Goal: Find specific page/section: Find specific page/section

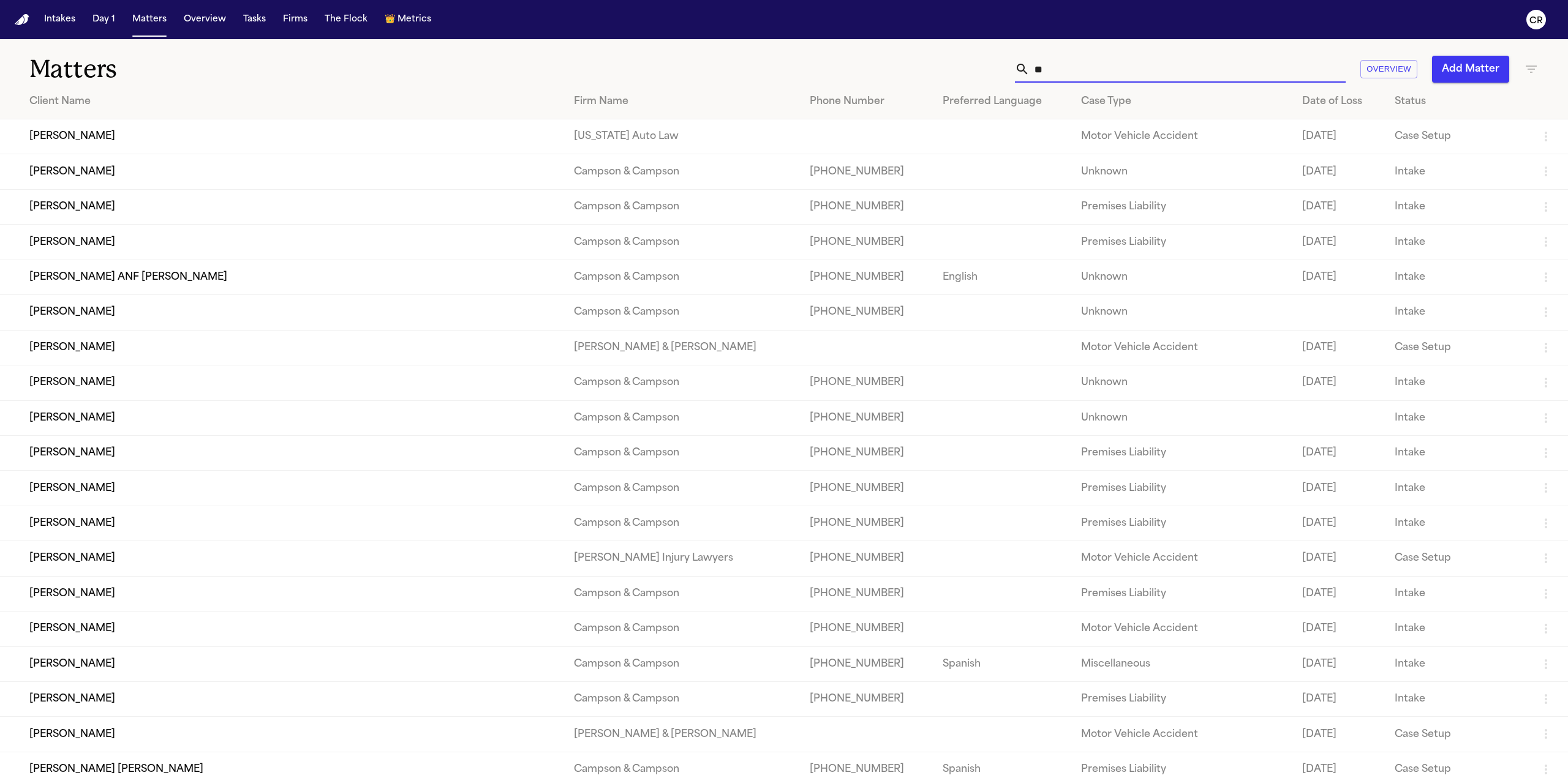
type input "*"
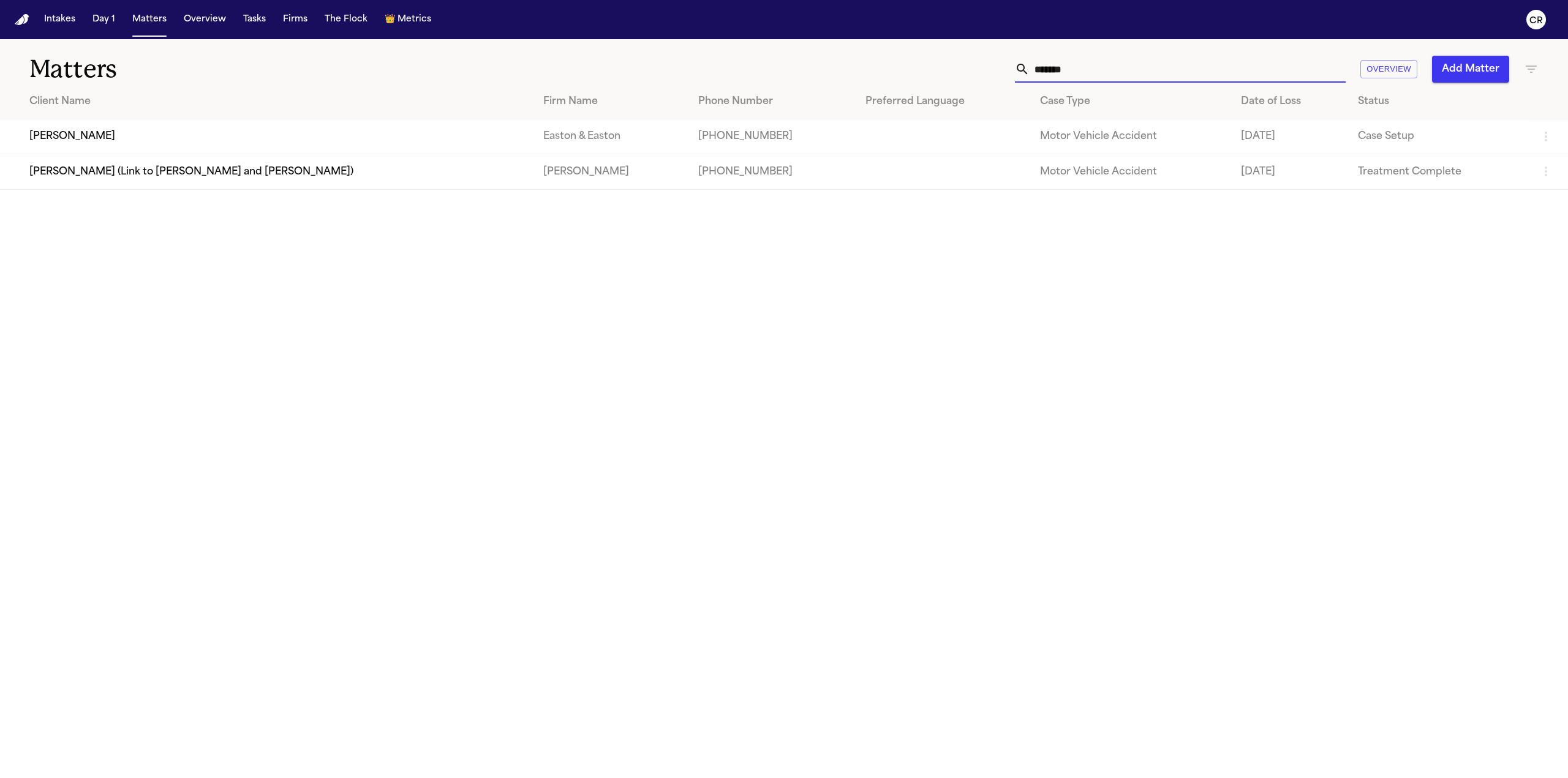
type input "*******"
click at [187, 127] on td "[PERSON_NAME]" at bounding box center [267, 136] width 534 height 35
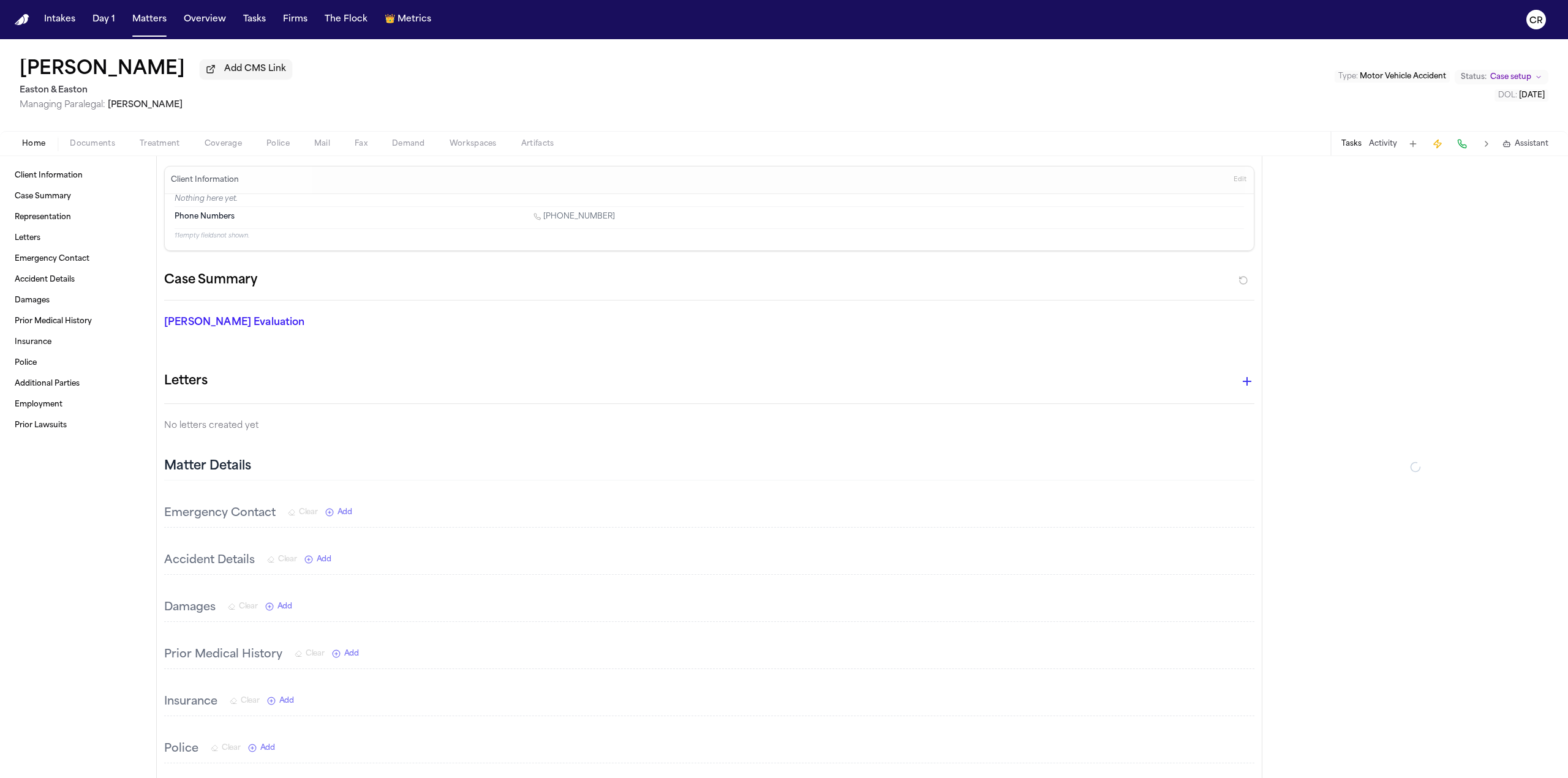
click at [98, 144] on span "Documents" at bounding box center [92, 143] width 45 height 9
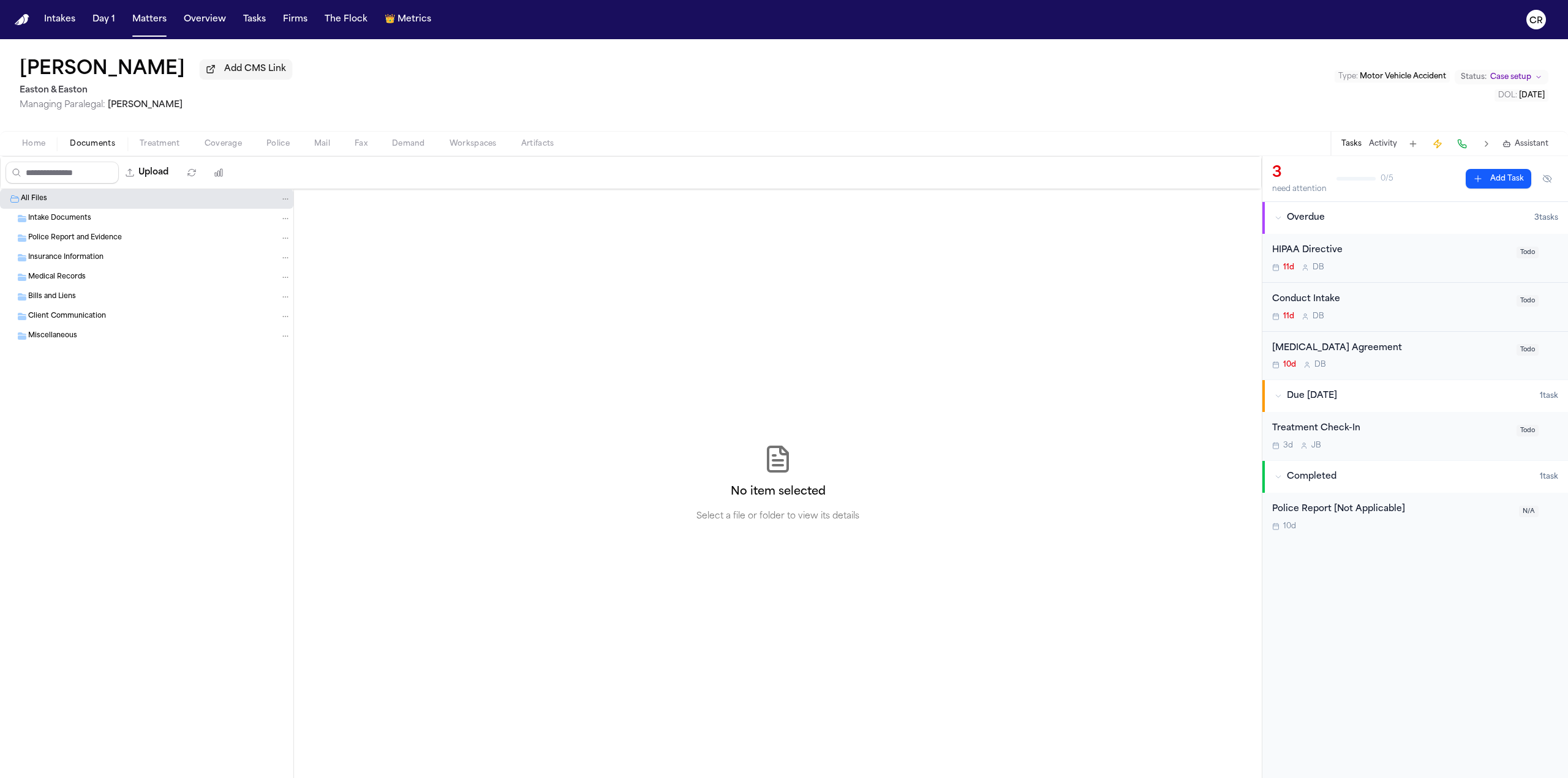
click at [159, 136] on div "Home Documents Treatment Coverage Police Mail Fax Demand Workspaces Artifacts T…" at bounding box center [784, 143] width 1568 height 24
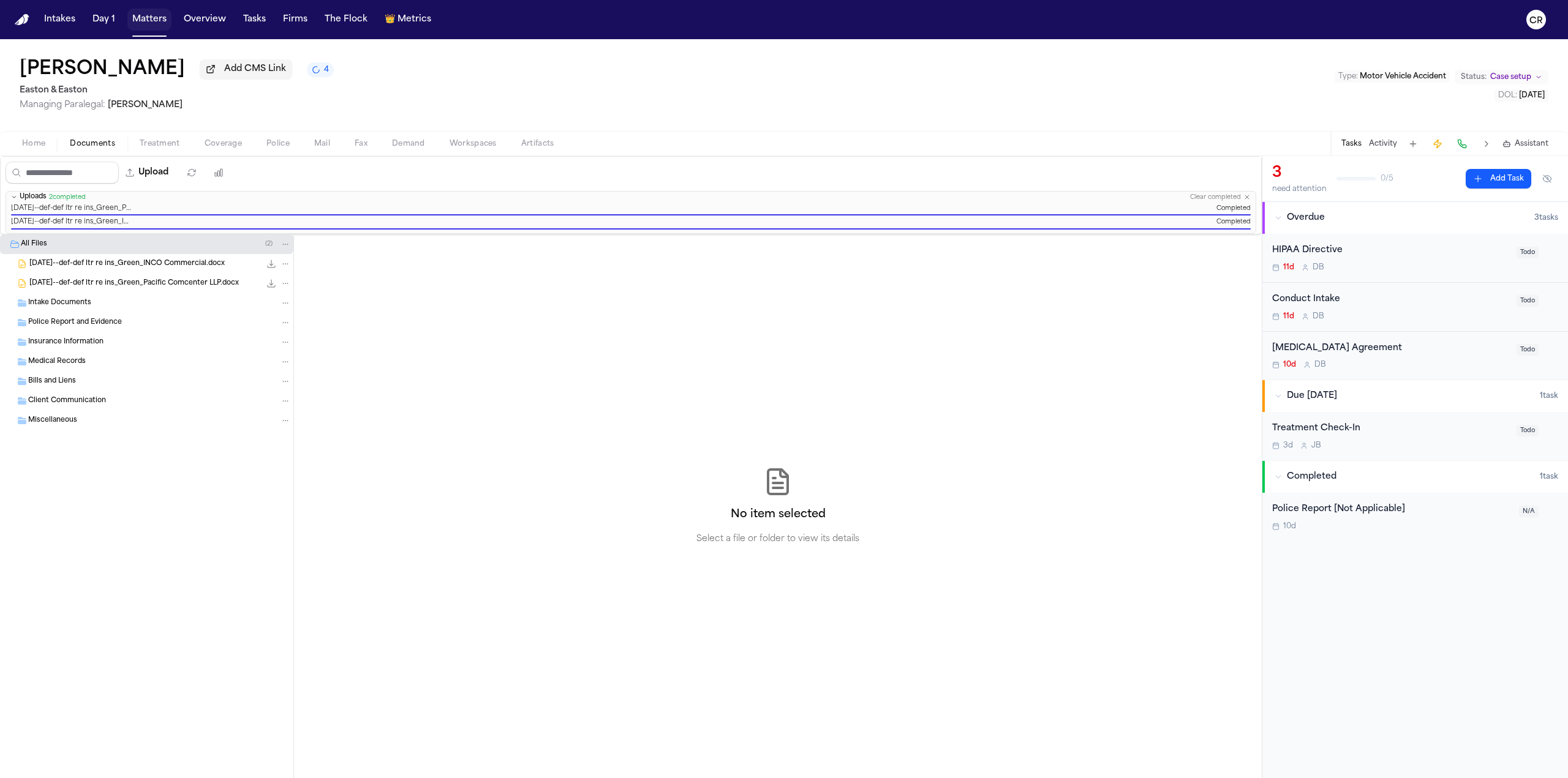
click at [152, 20] on button "Matters" at bounding box center [149, 20] width 44 height 22
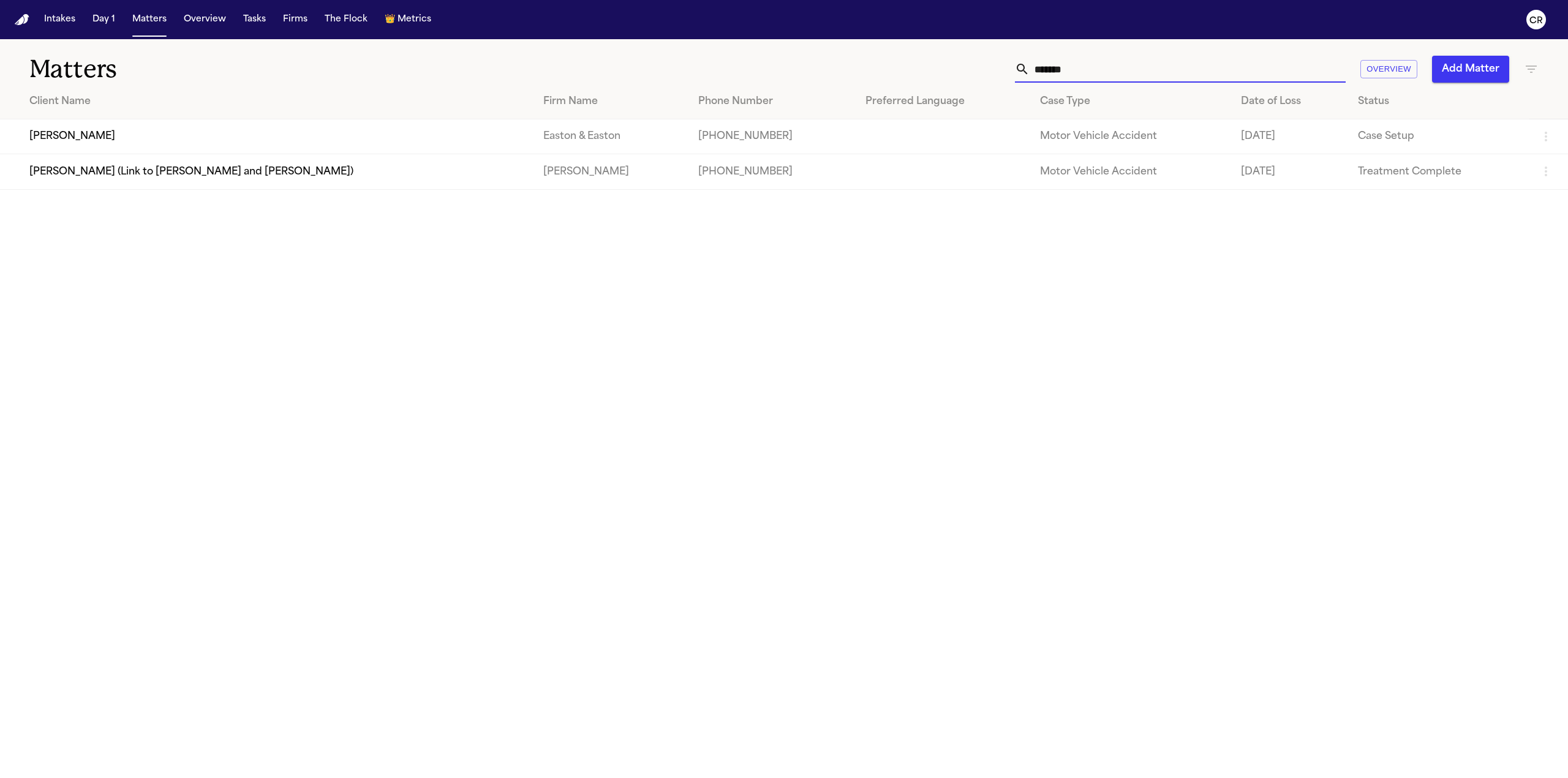
drag, startPoint x: 1082, startPoint y: 64, endPoint x: 738, endPoint y: 5, distance: 349.0
click at [742, 6] on div "Intakes Day 1 Matters Overview Tasks Firms The Flock 👑 Metrics CR Matters *****…" at bounding box center [784, 389] width 1568 height 778
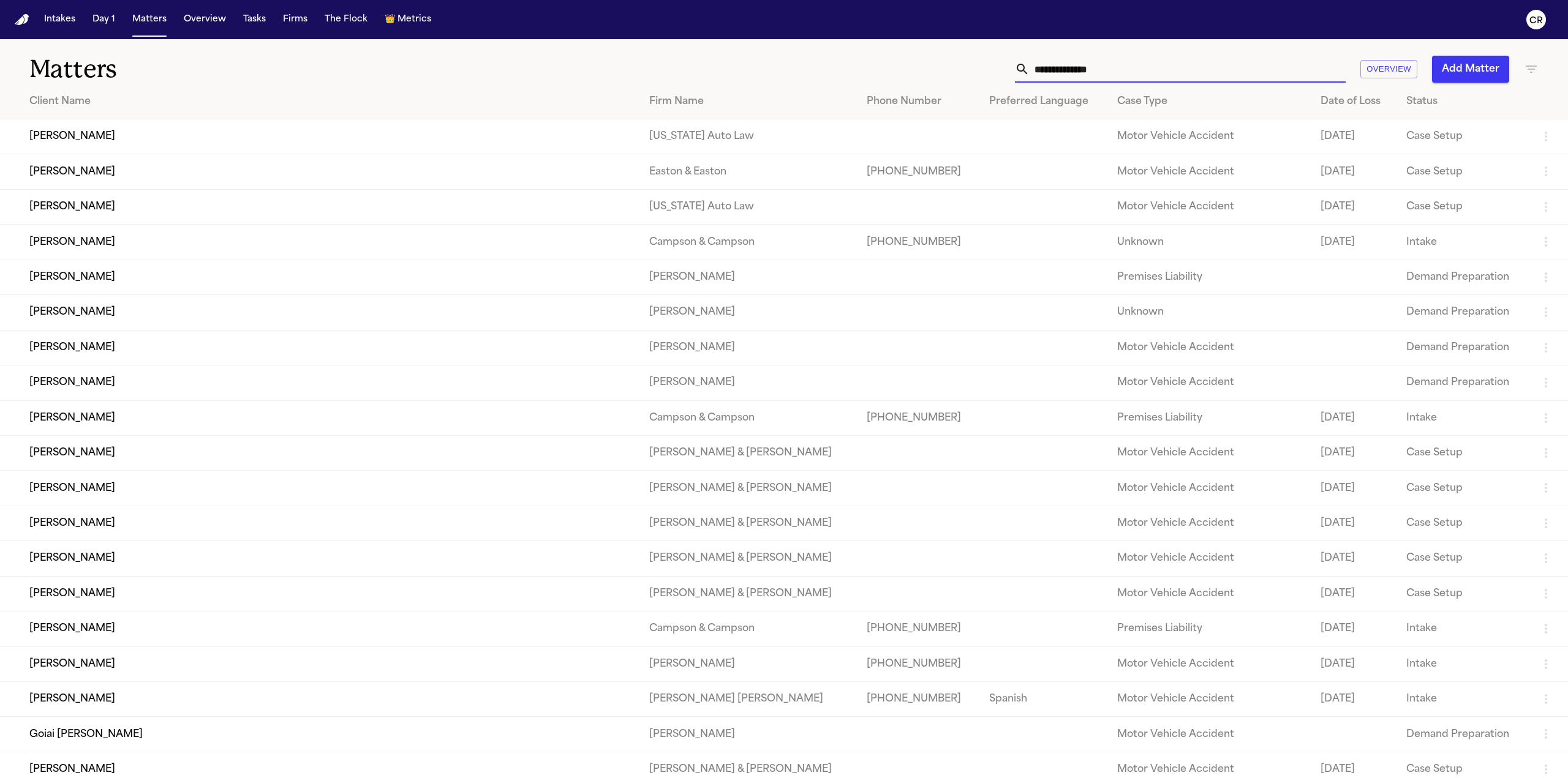
click at [187, 169] on td "[PERSON_NAME]" at bounding box center [320, 172] width 639 height 35
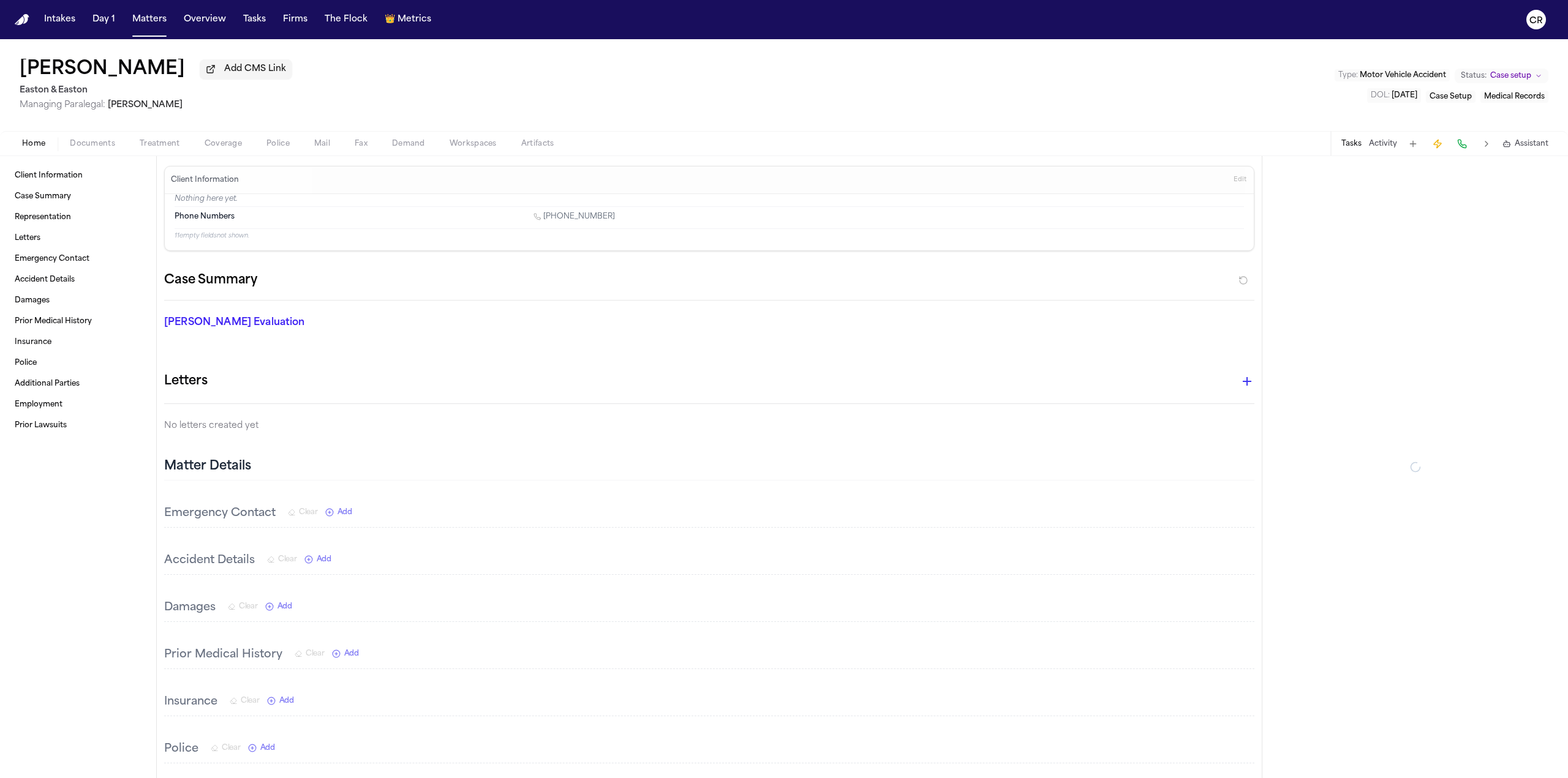
click at [107, 150] on div "Home Documents Treatment Coverage Police Mail Fax Demand Workspaces Artifacts T…" at bounding box center [784, 143] width 1568 height 24
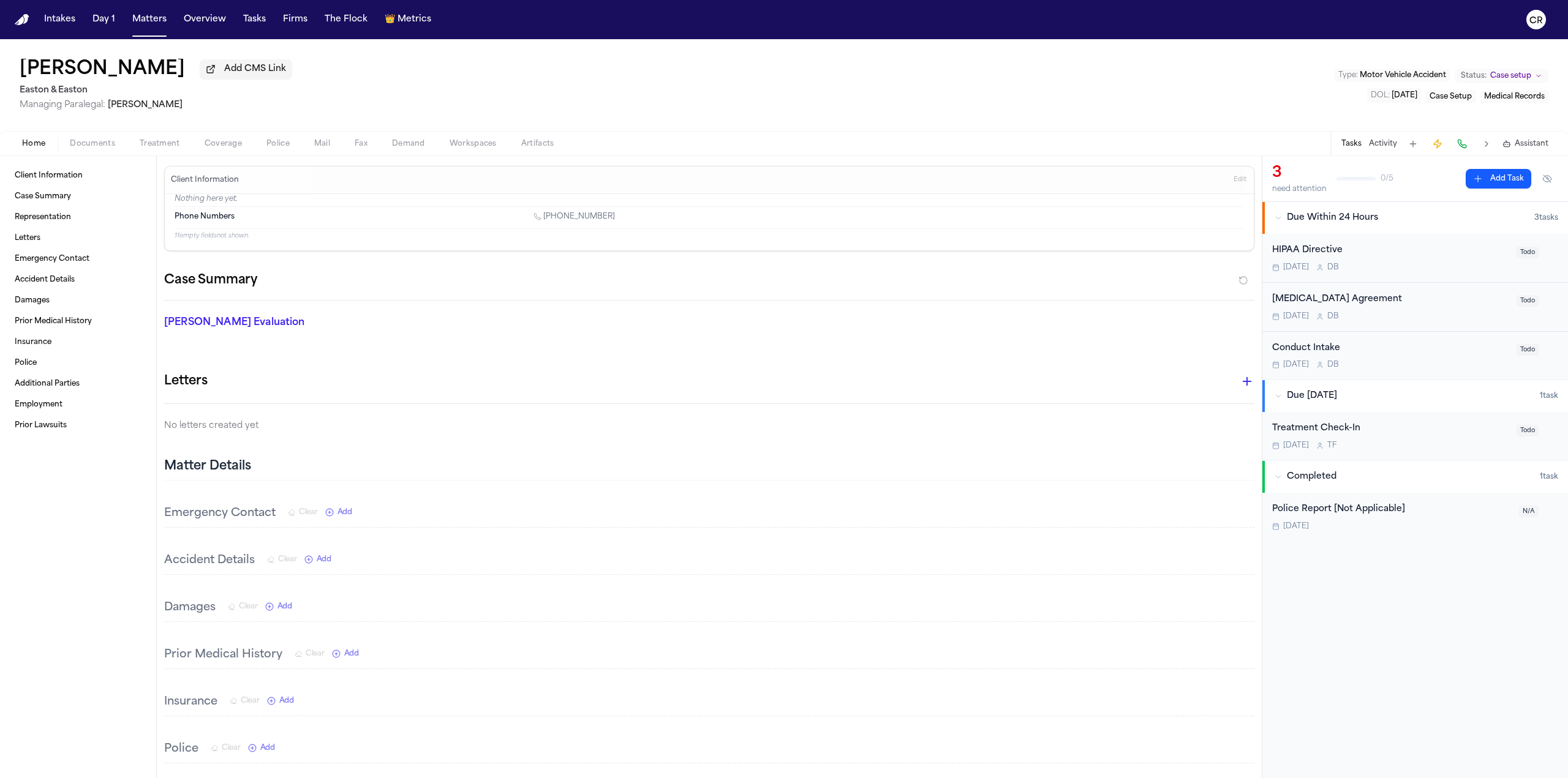
click at [105, 142] on span "Documents" at bounding box center [92, 143] width 45 height 9
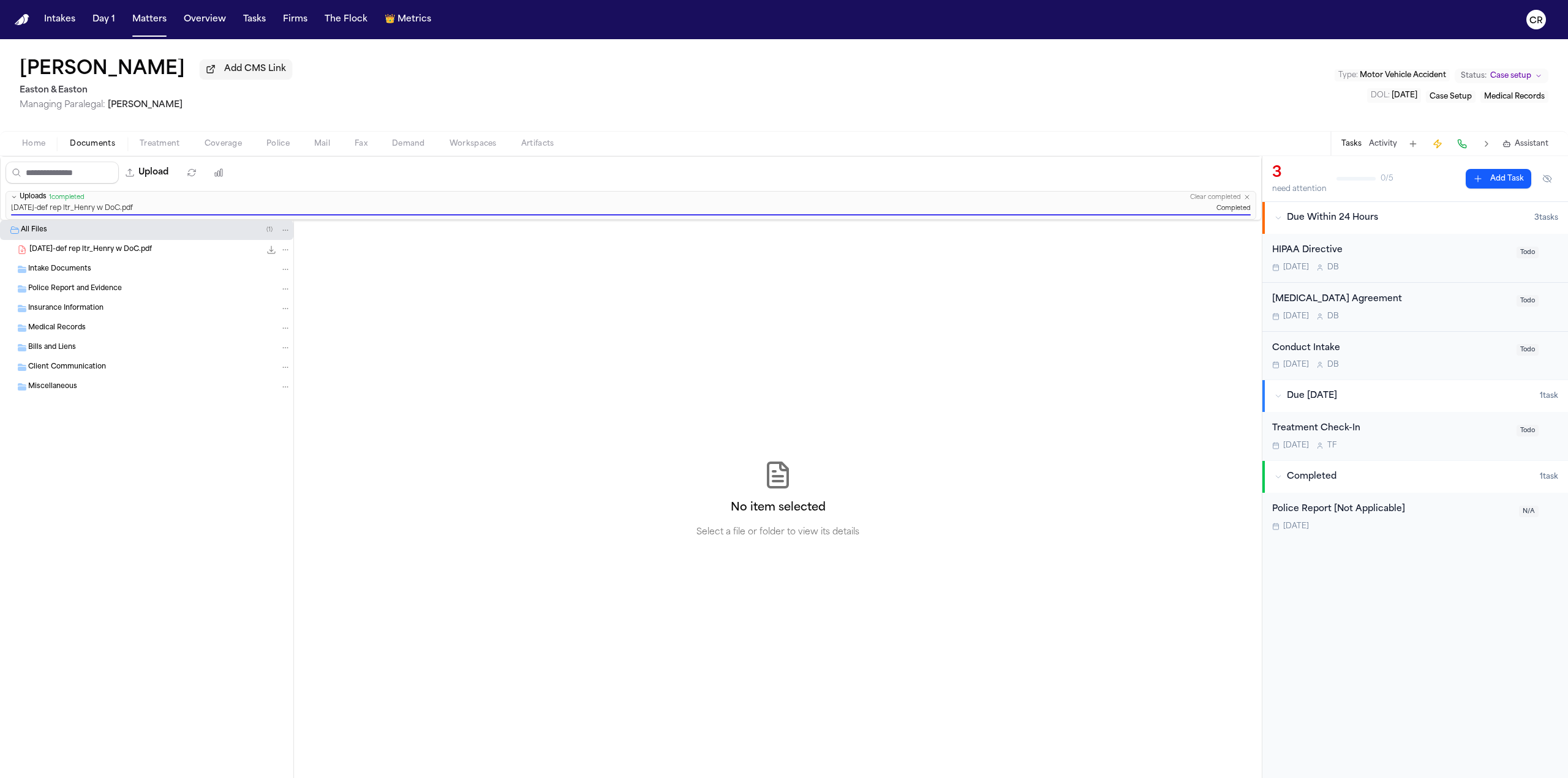
drag, startPoint x: 17, startPoint y: 22, endPoint x: 196, endPoint y: 28, distance: 179.1
click at [17, 22] on img "Home" at bounding box center [22, 19] width 15 height 11
